Goal: Go to known website: Access a specific website the user already knows

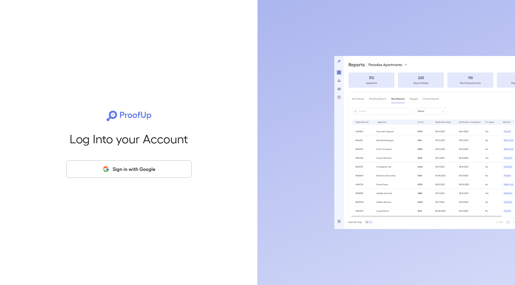
click at [148, 163] on button "Sign in with Google" at bounding box center [128, 169] width 125 height 17
